Goal: Task Accomplishment & Management: Manage account settings

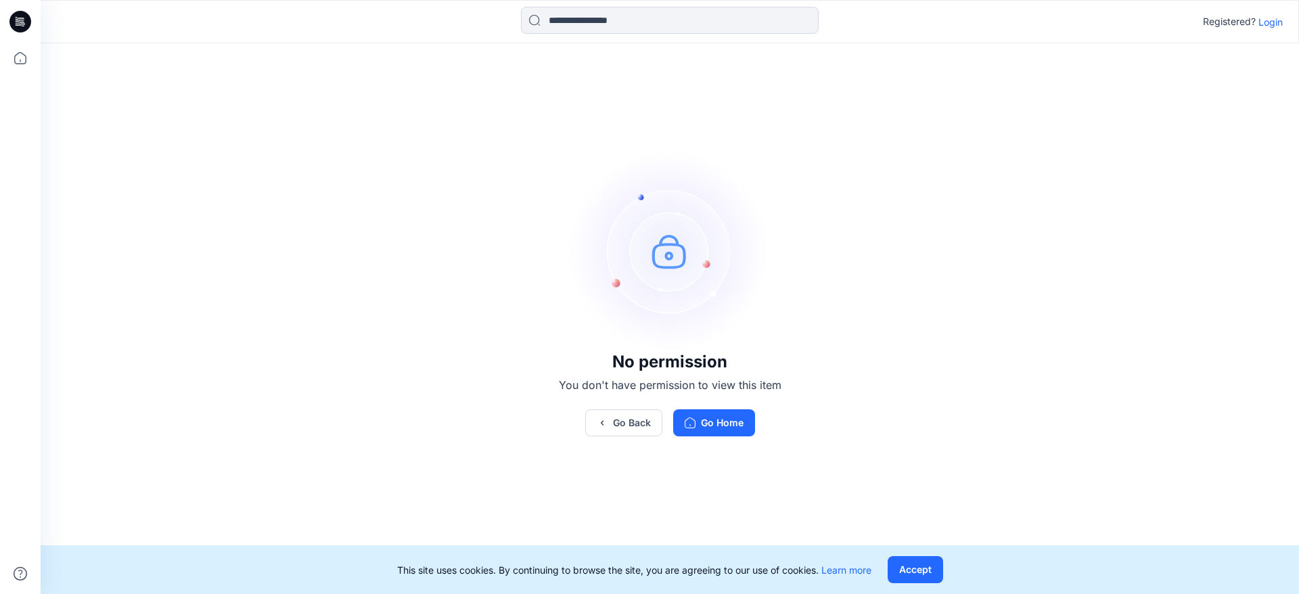
click at [1265, 18] on p "Login" at bounding box center [1271, 22] width 24 height 14
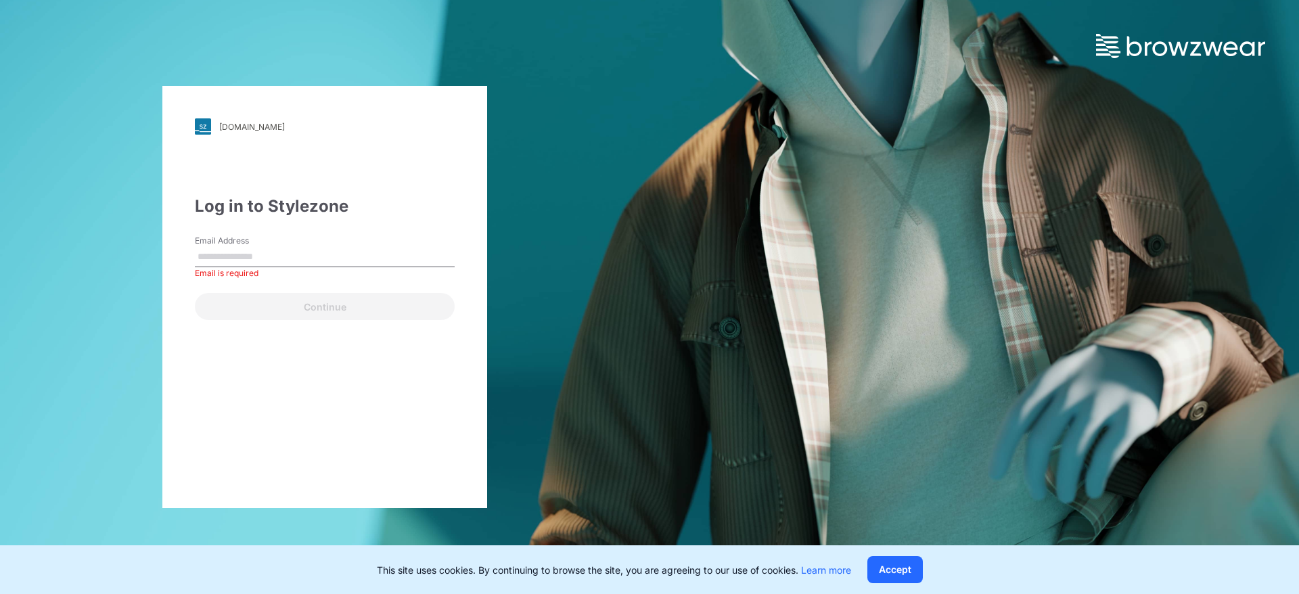
paste input "**********"
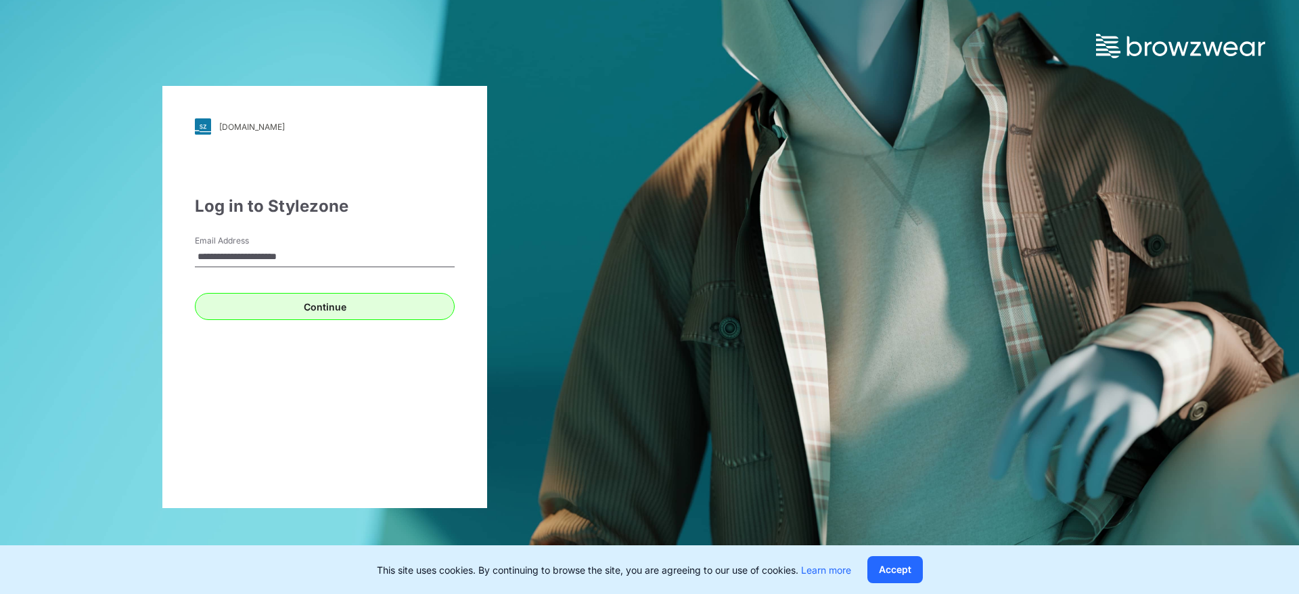
type input "**********"
click at [293, 306] on button "Continue" at bounding box center [325, 306] width 260 height 27
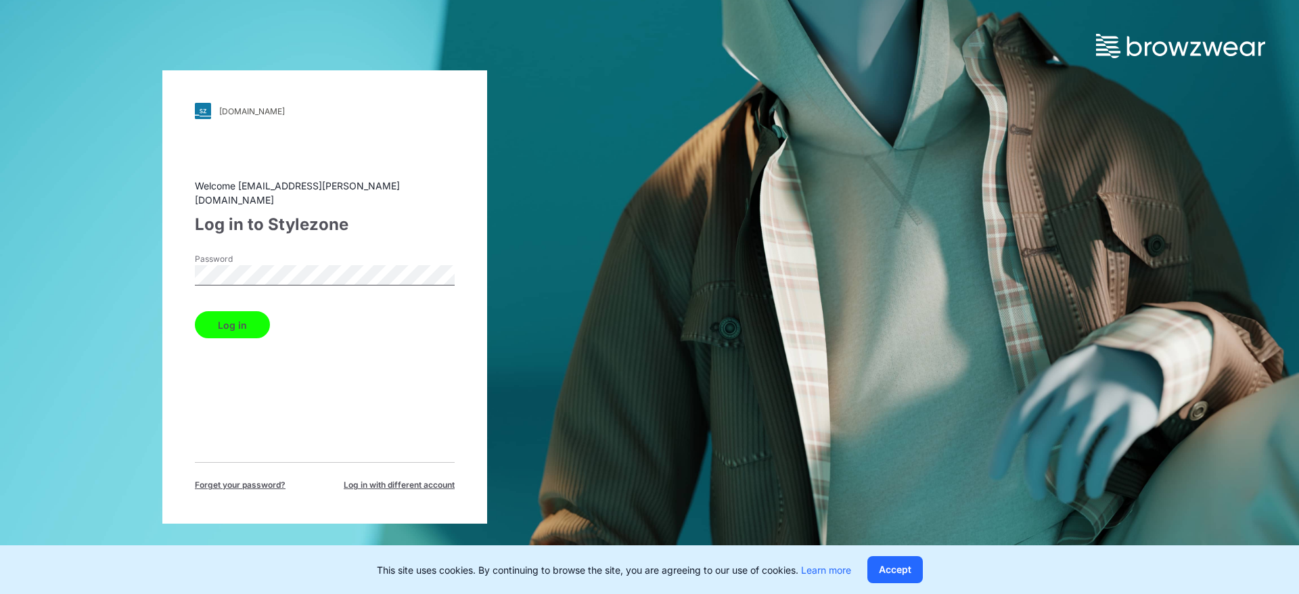
click at [235, 311] on button "Log in" at bounding box center [232, 324] width 75 height 27
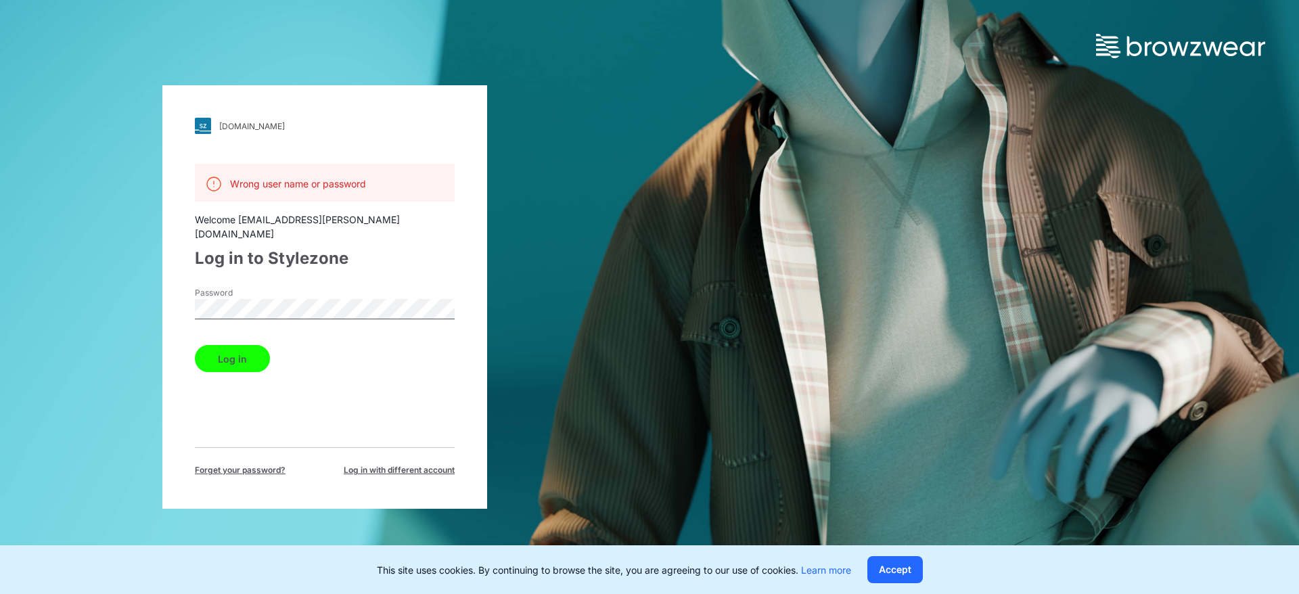
click at [222, 345] on button "Log in" at bounding box center [232, 358] width 75 height 27
click at [224, 345] on button "Log in" at bounding box center [232, 358] width 75 height 27
click at [922, 564] on button "Accept" at bounding box center [895, 569] width 55 height 27
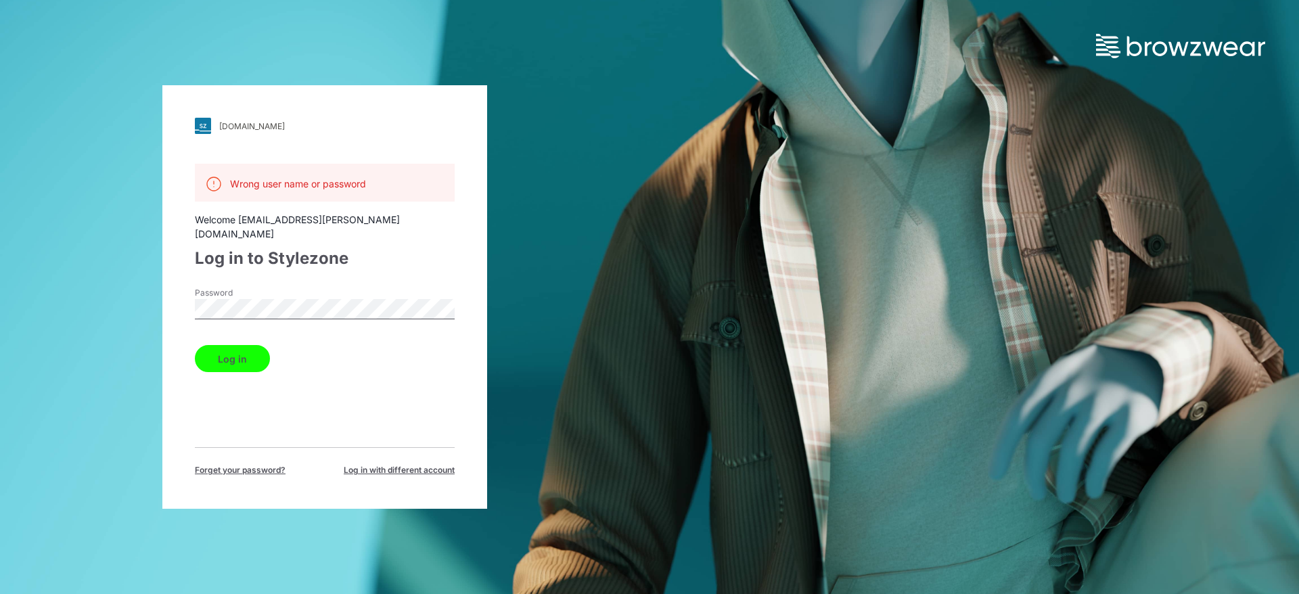
click at [235, 345] on button "Log in" at bounding box center [232, 358] width 75 height 27
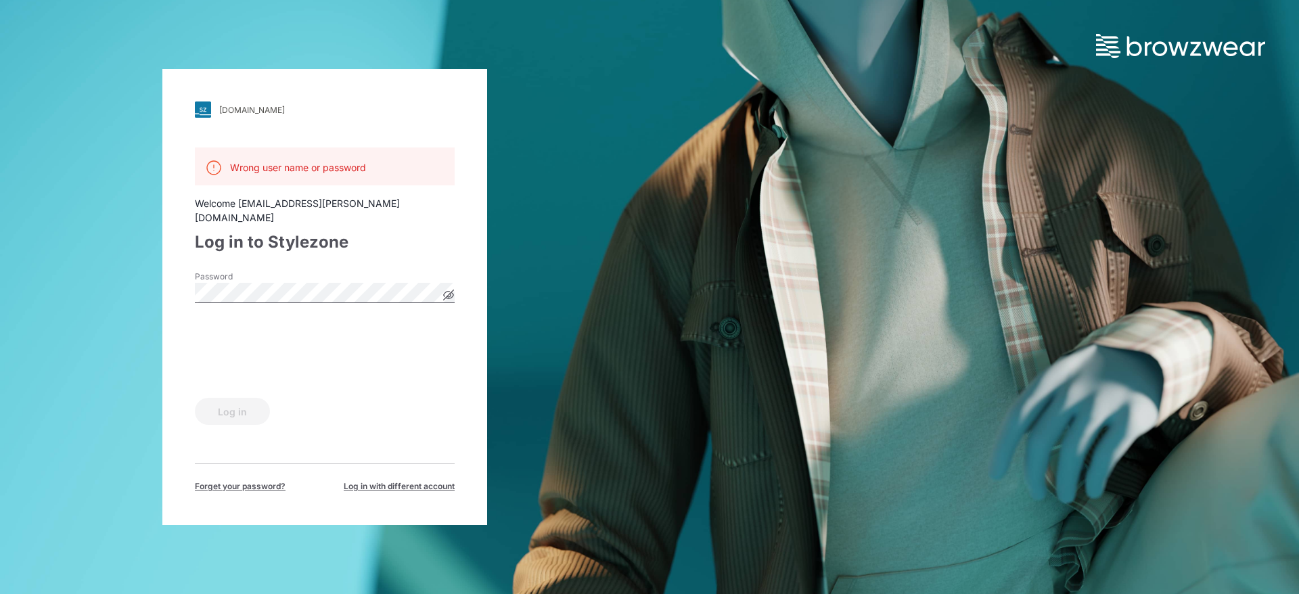
click at [238, 208] on div "Welcome [EMAIL_ADDRESS][PERSON_NAME][DOMAIN_NAME]" at bounding box center [325, 210] width 260 height 28
click at [221, 407] on button "Log in" at bounding box center [232, 411] width 75 height 27
click at [357, 175] on p "Wrong user name or password" at bounding box center [298, 167] width 136 height 14
click at [449, 294] on icon at bounding box center [448, 295] width 3 height 3
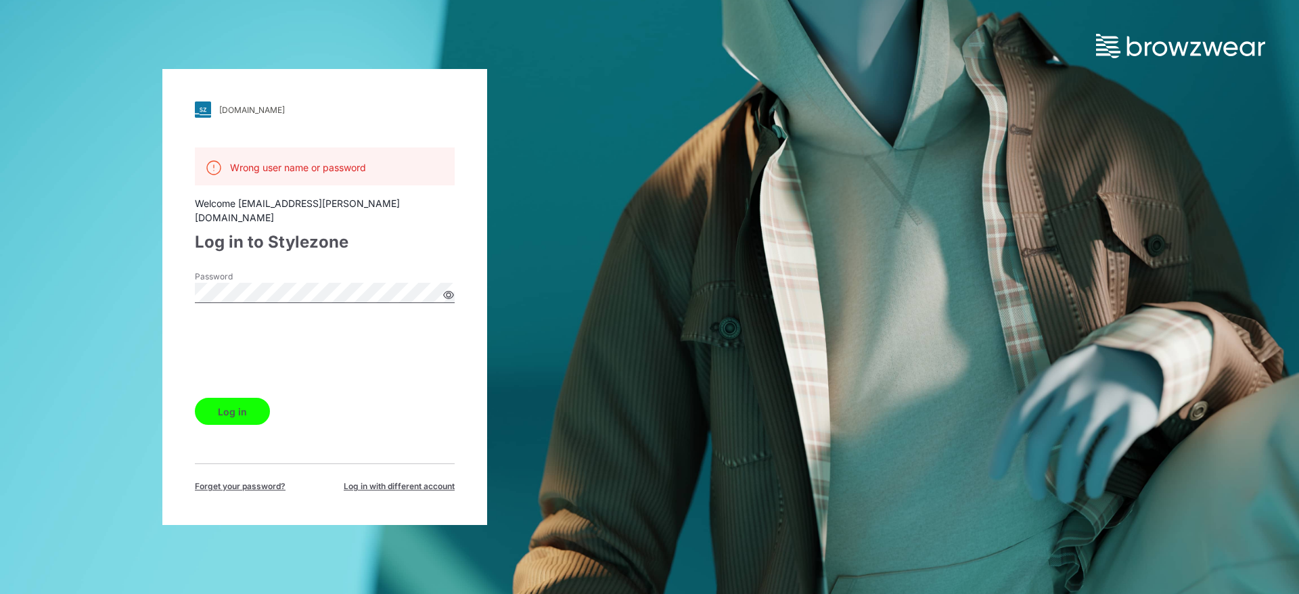
click at [449, 293] on icon at bounding box center [449, 295] width 4 height 4
